Goal: Check status: Check status

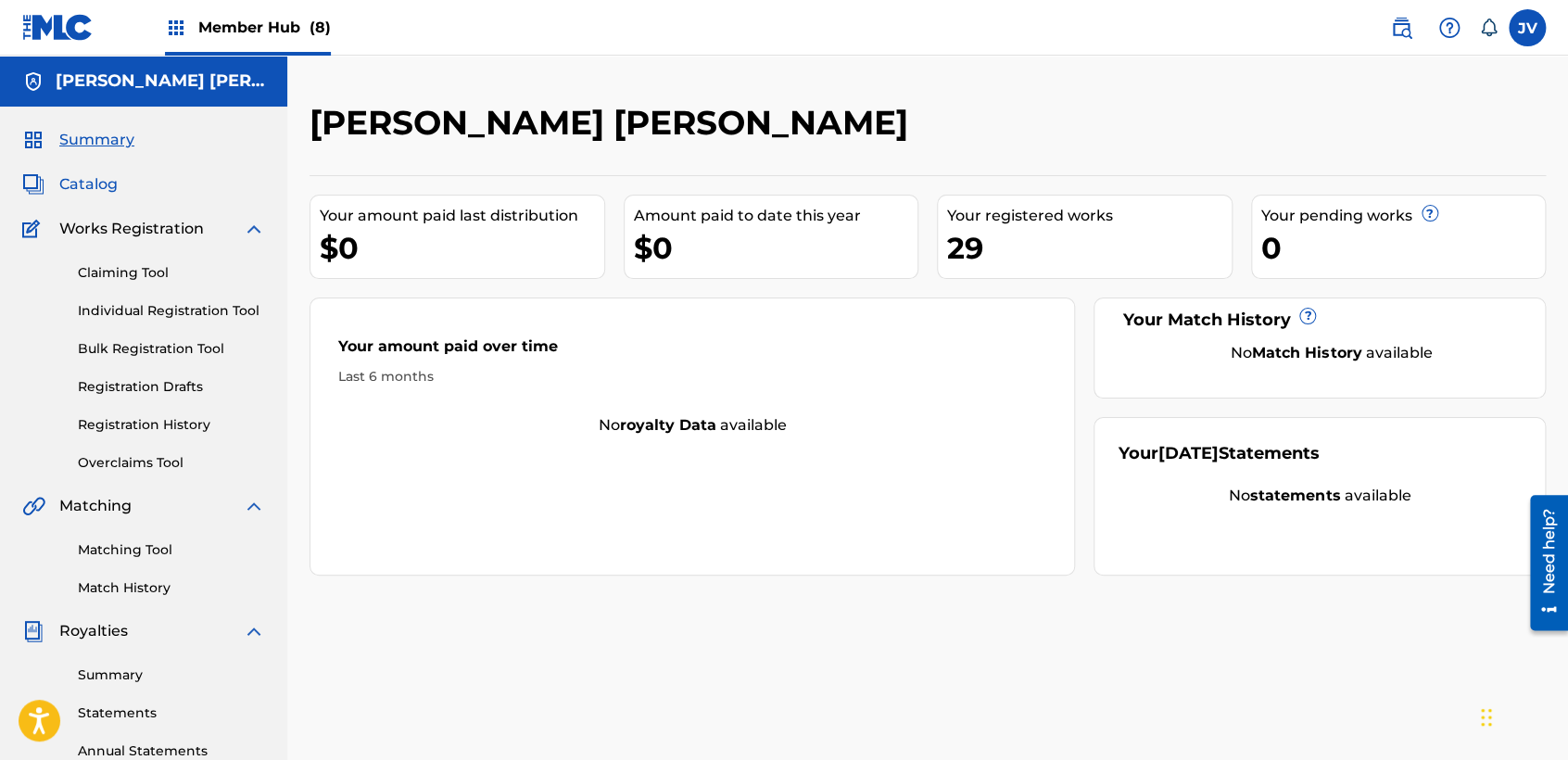
click at [102, 188] on span "Catalog" at bounding box center [88, 185] width 58 height 22
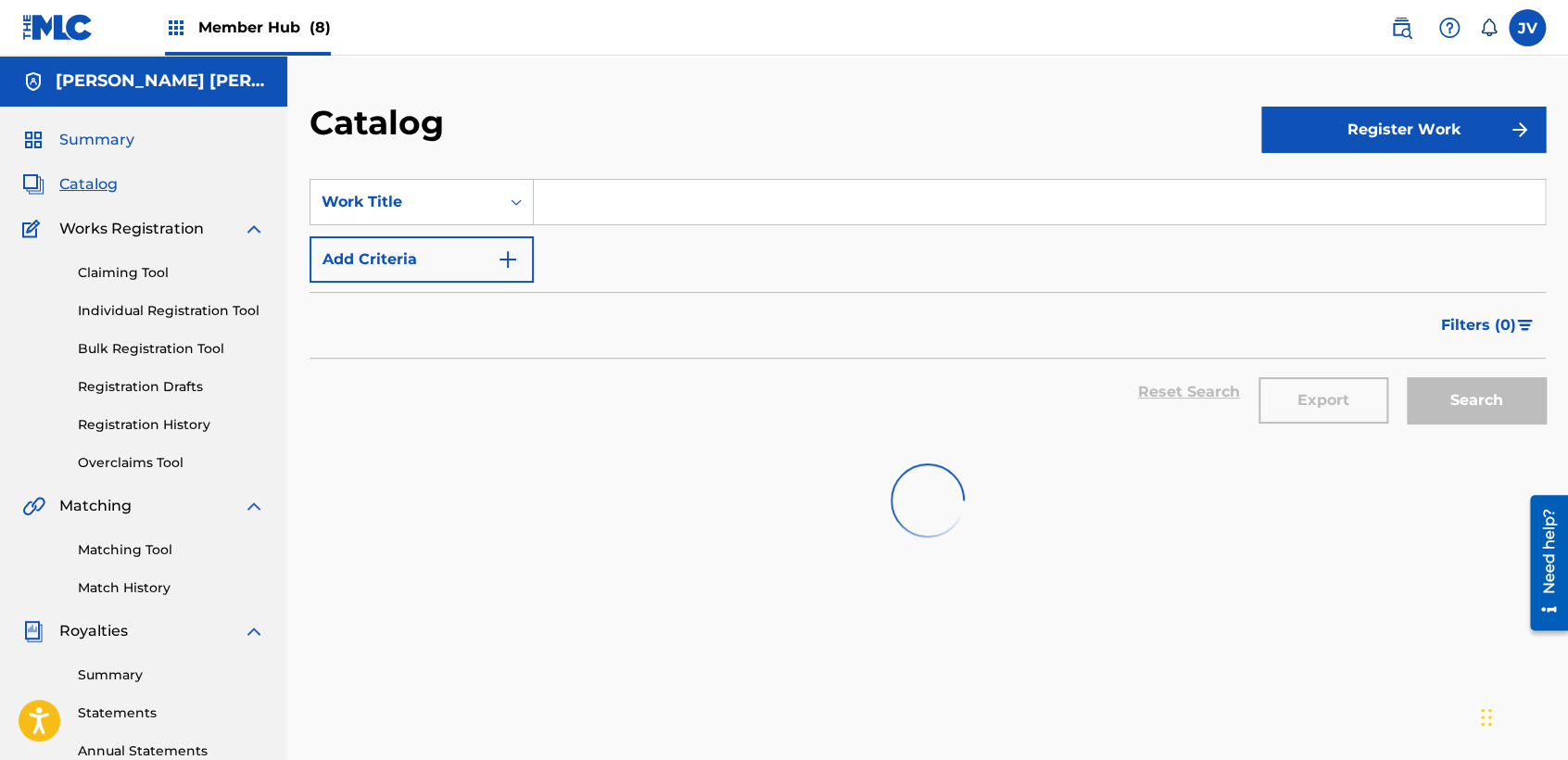
click at [101, 129] on span "Summary" at bounding box center [96, 140] width 75 height 22
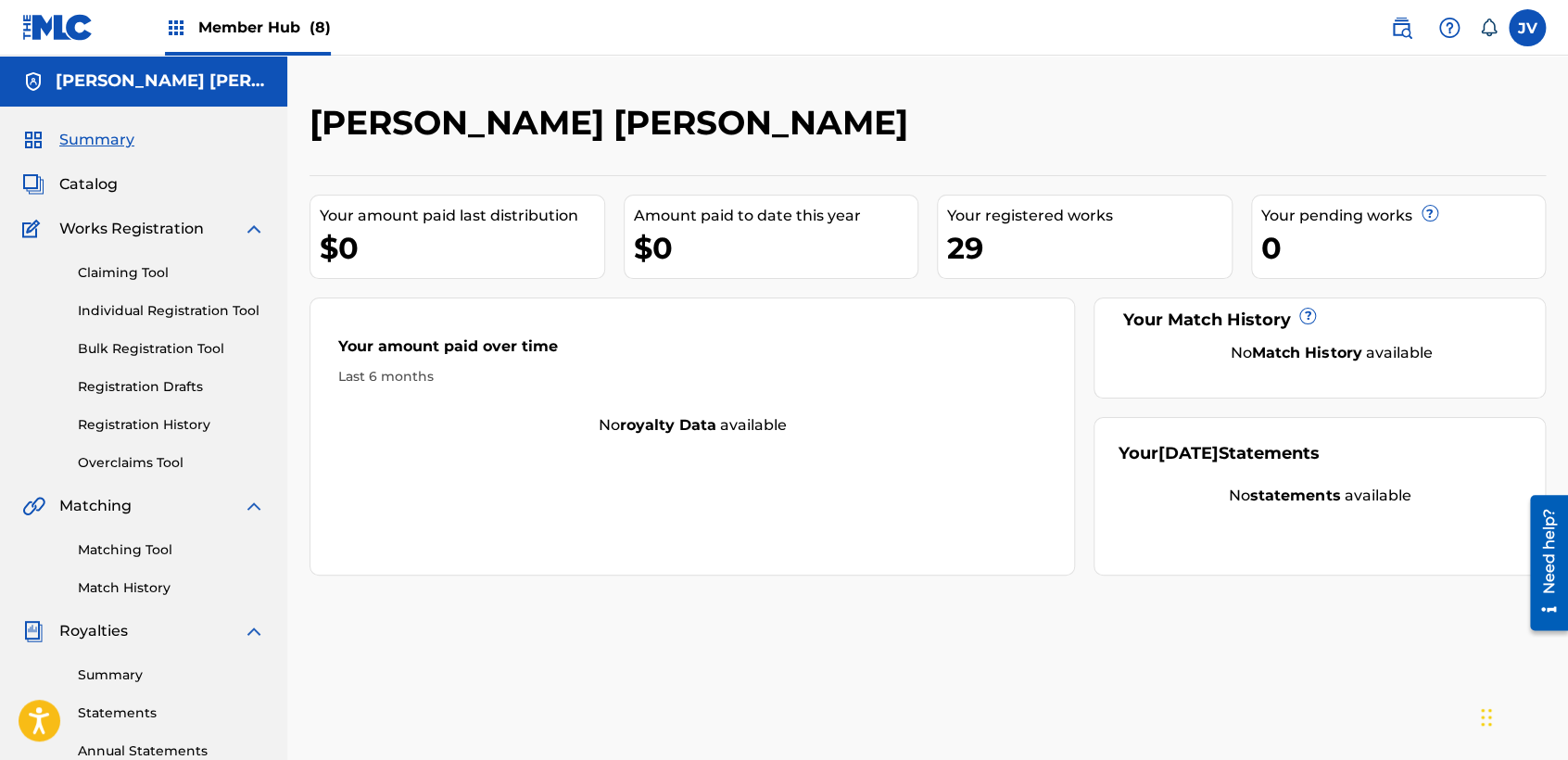
click at [301, 19] on span "Member Hub (8)" at bounding box center [264, 27] width 133 height 21
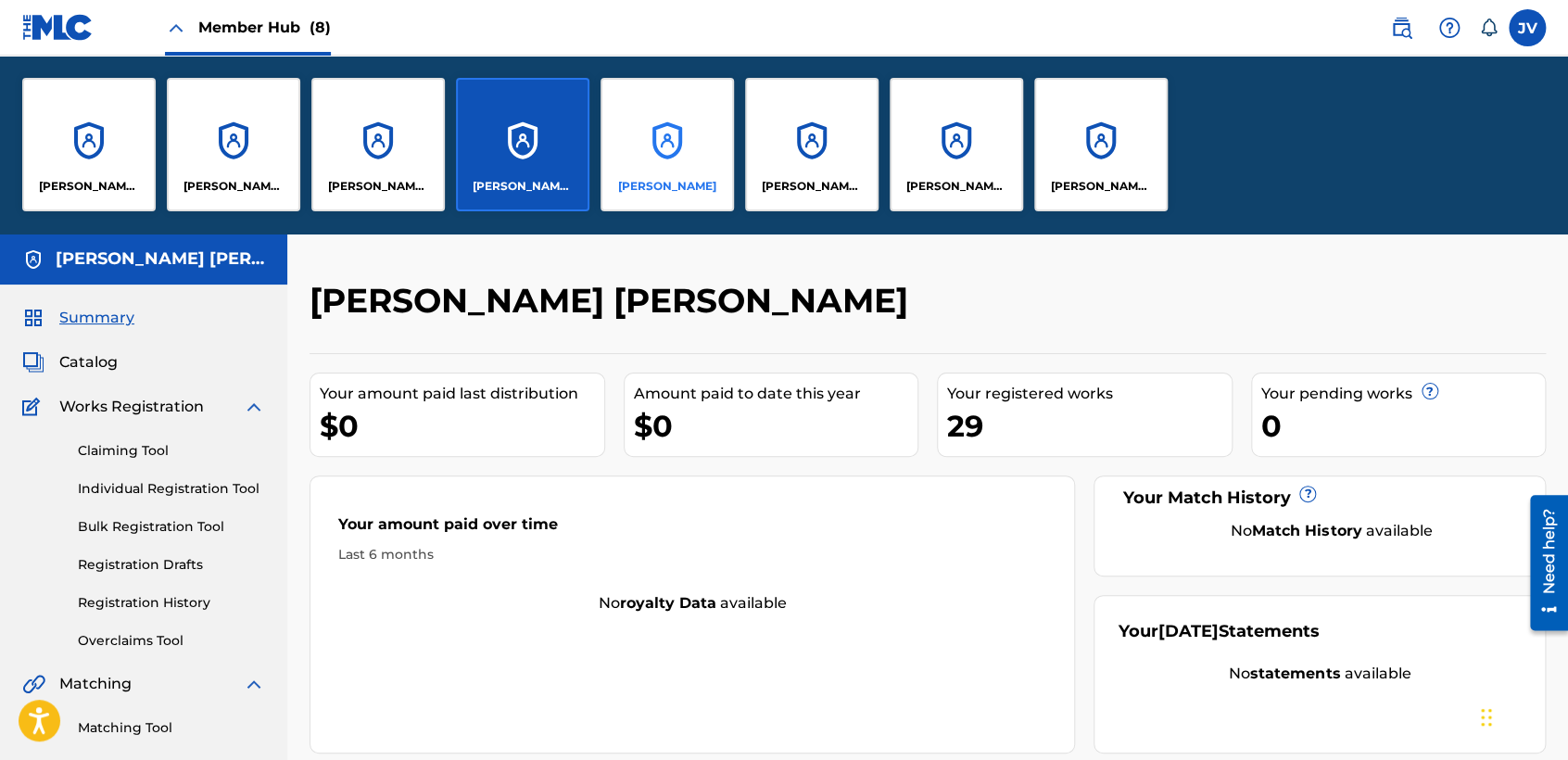
click at [673, 160] on div "[PERSON_NAME]" at bounding box center [668, 145] width 134 height 134
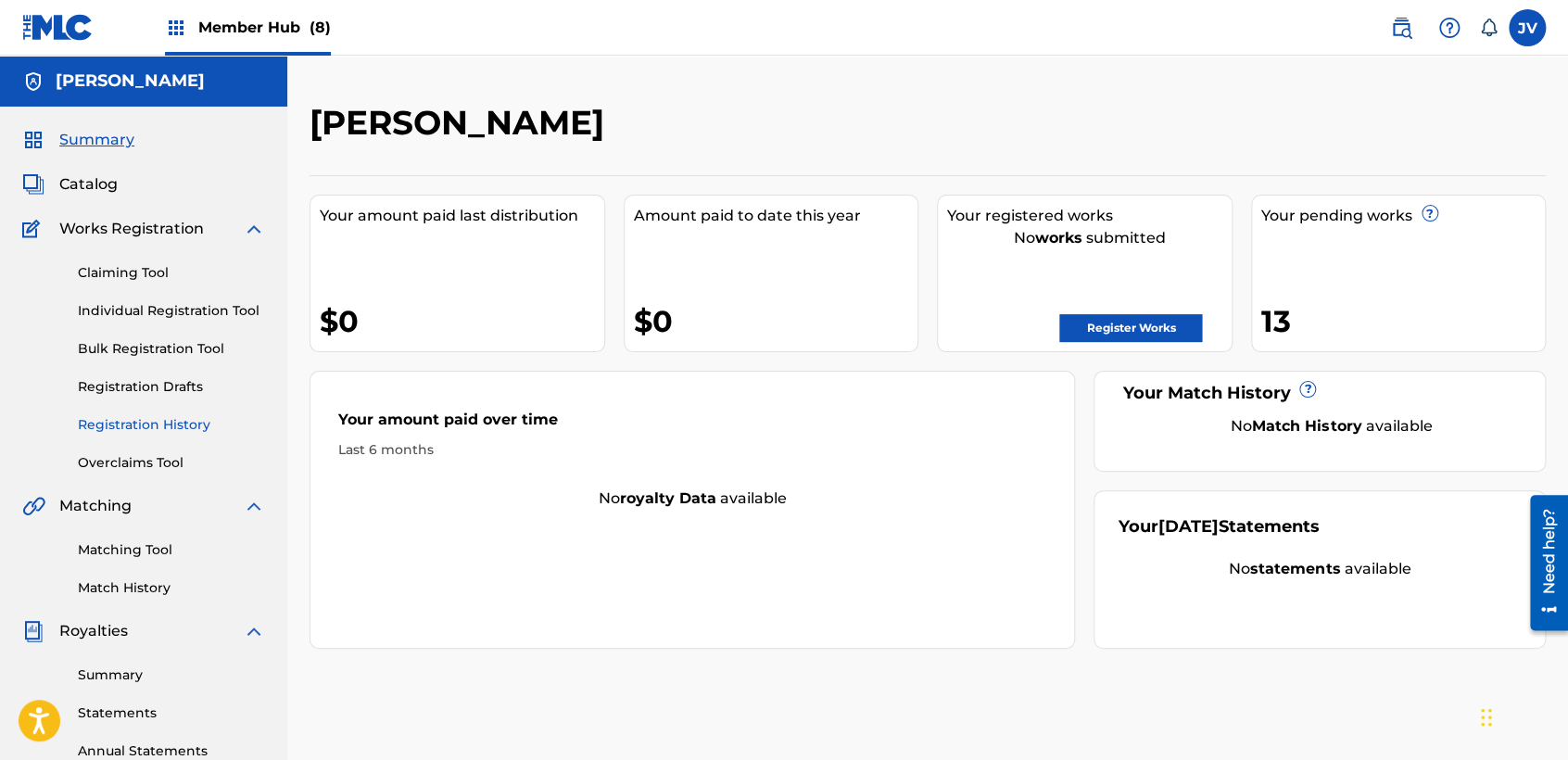
click at [127, 422] on link "Registration History" at bounding box center [172, 424] width 188 height 19
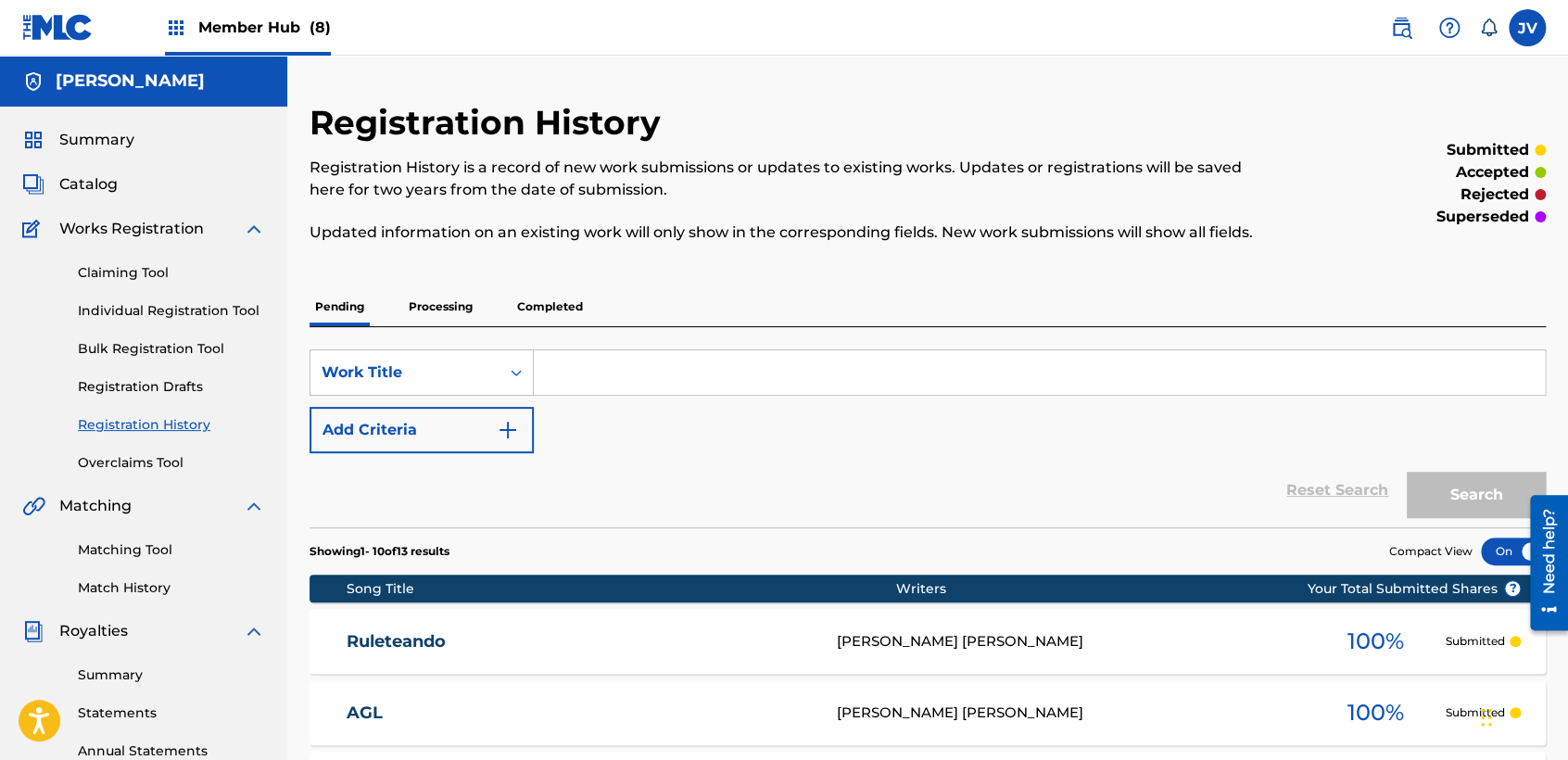
click at [416, 313] on p "Processing" at bounding box center [440, 307] width 75 height 39
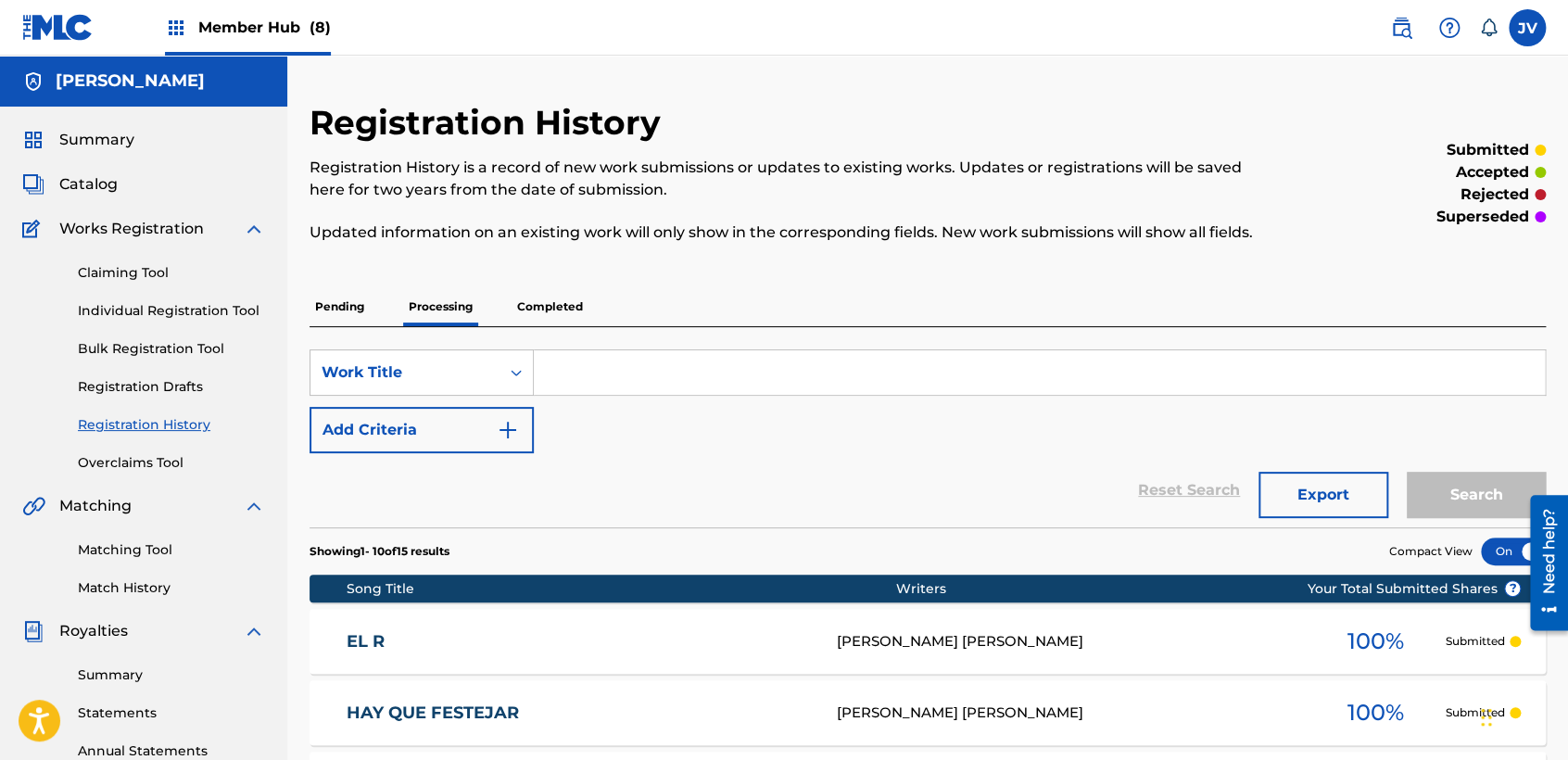
click at [549, 304] on p "Completed" at bounding box center [550, 307] width 77 height 39
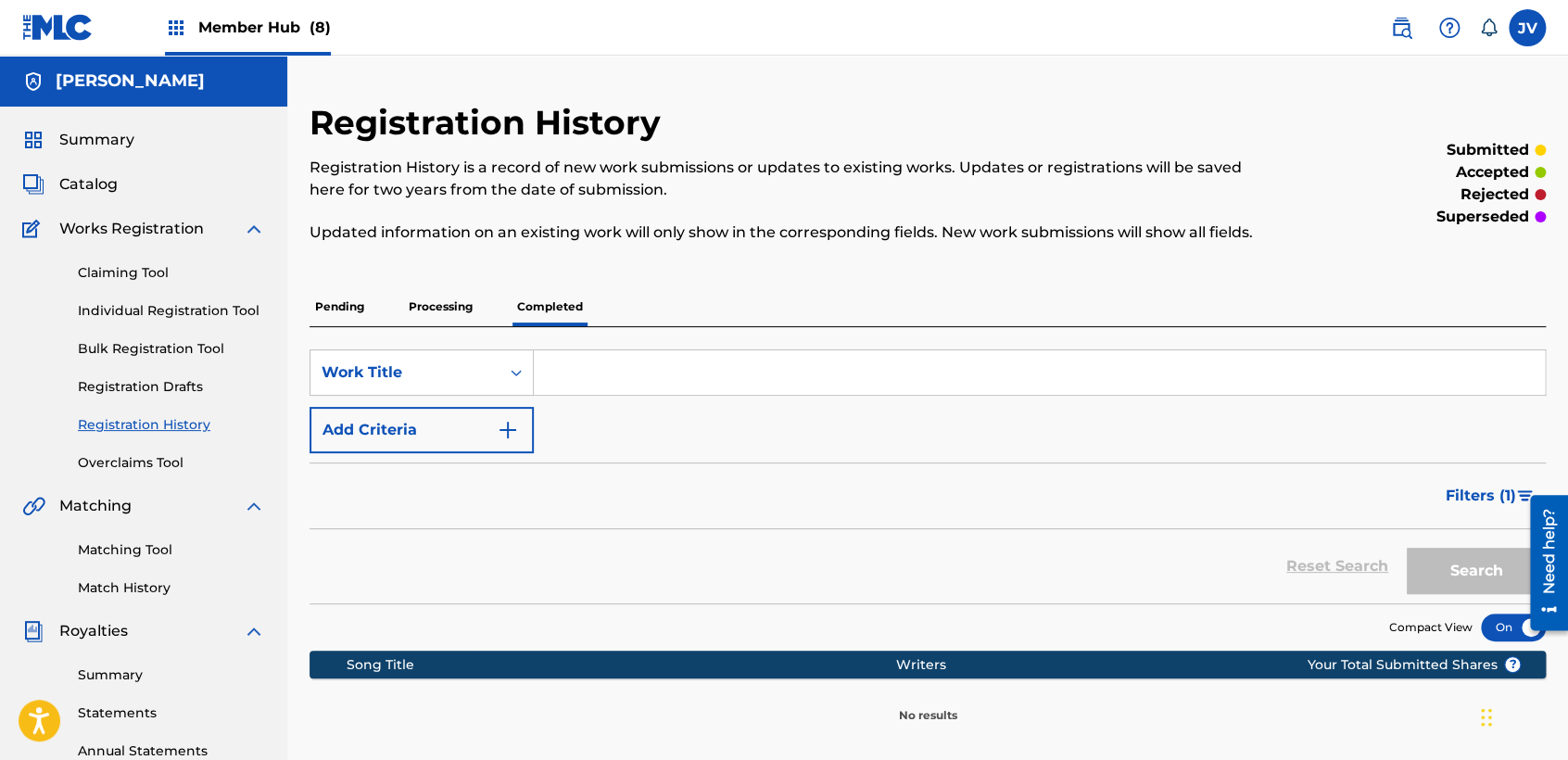
click at [767, 525] on div "Filters ( 1 )" at bounding box center [927, 495] width 1237 height 67
